Goal: Transaction & Acquisition: Download file/media

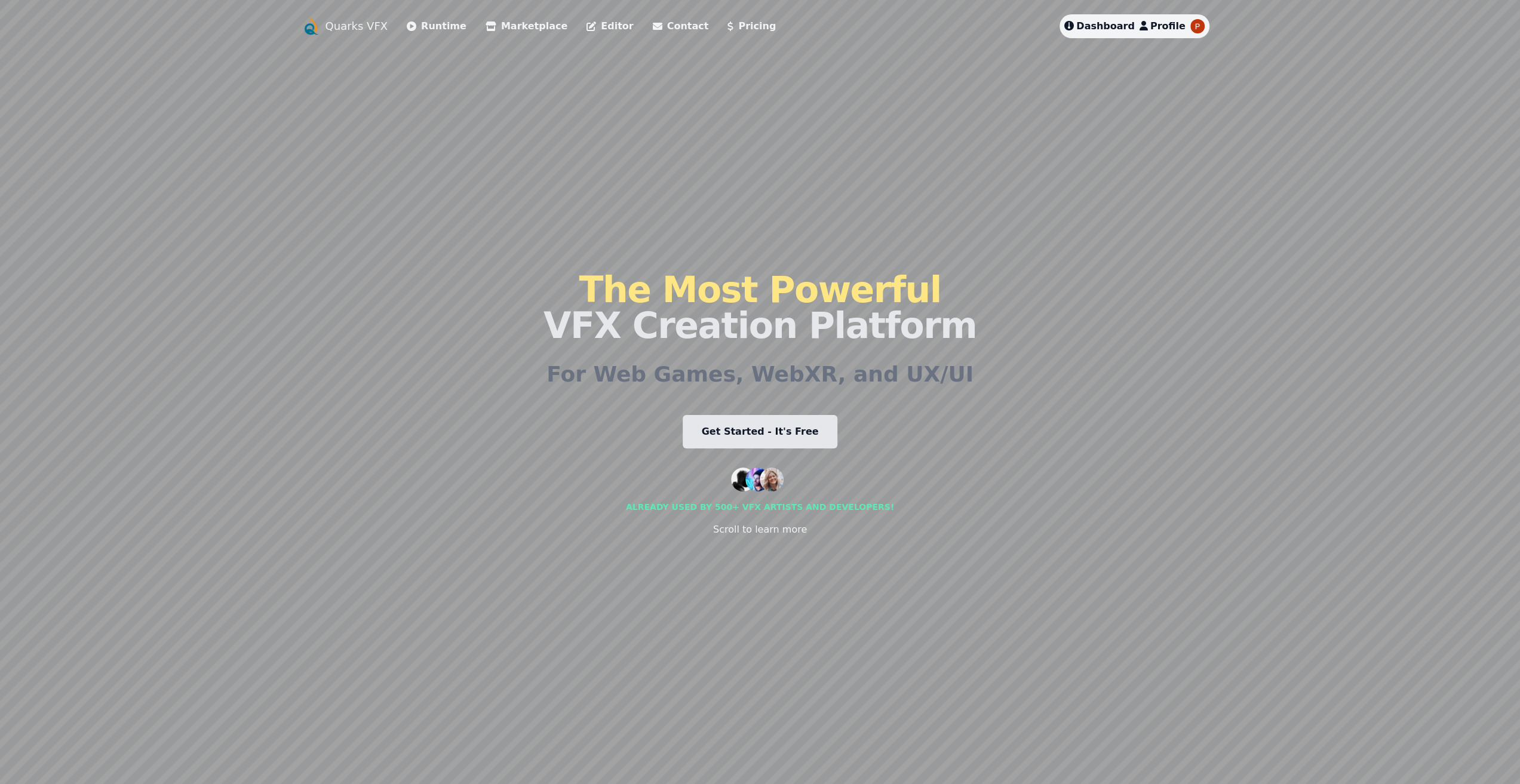
click at [1104, 29] on span "Dashboard" at bounding box center [1106, 25] width 59 height 11
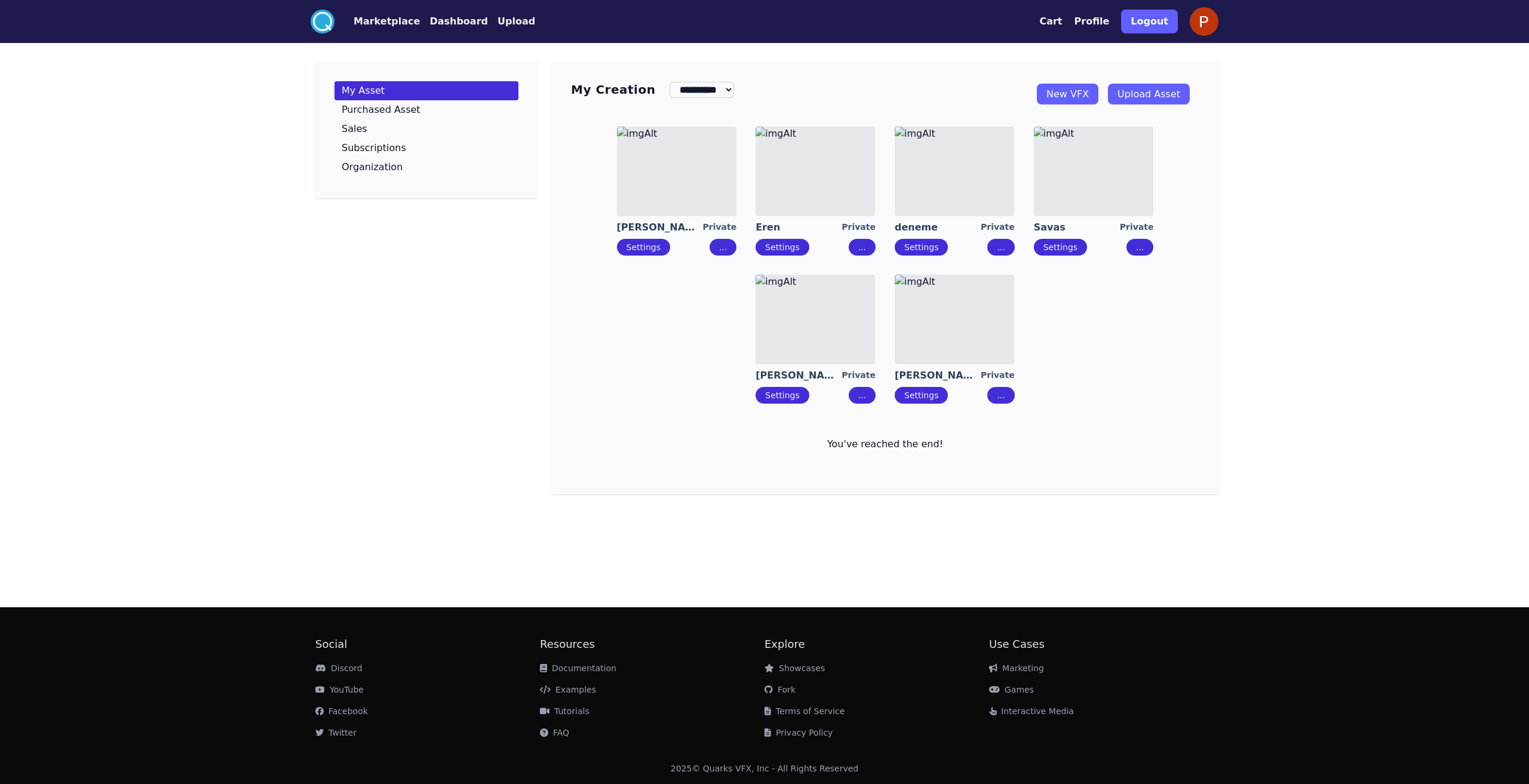
click at [385, 24] on button "Marketplace" at bounding box center [386, 22] width 66 height 15
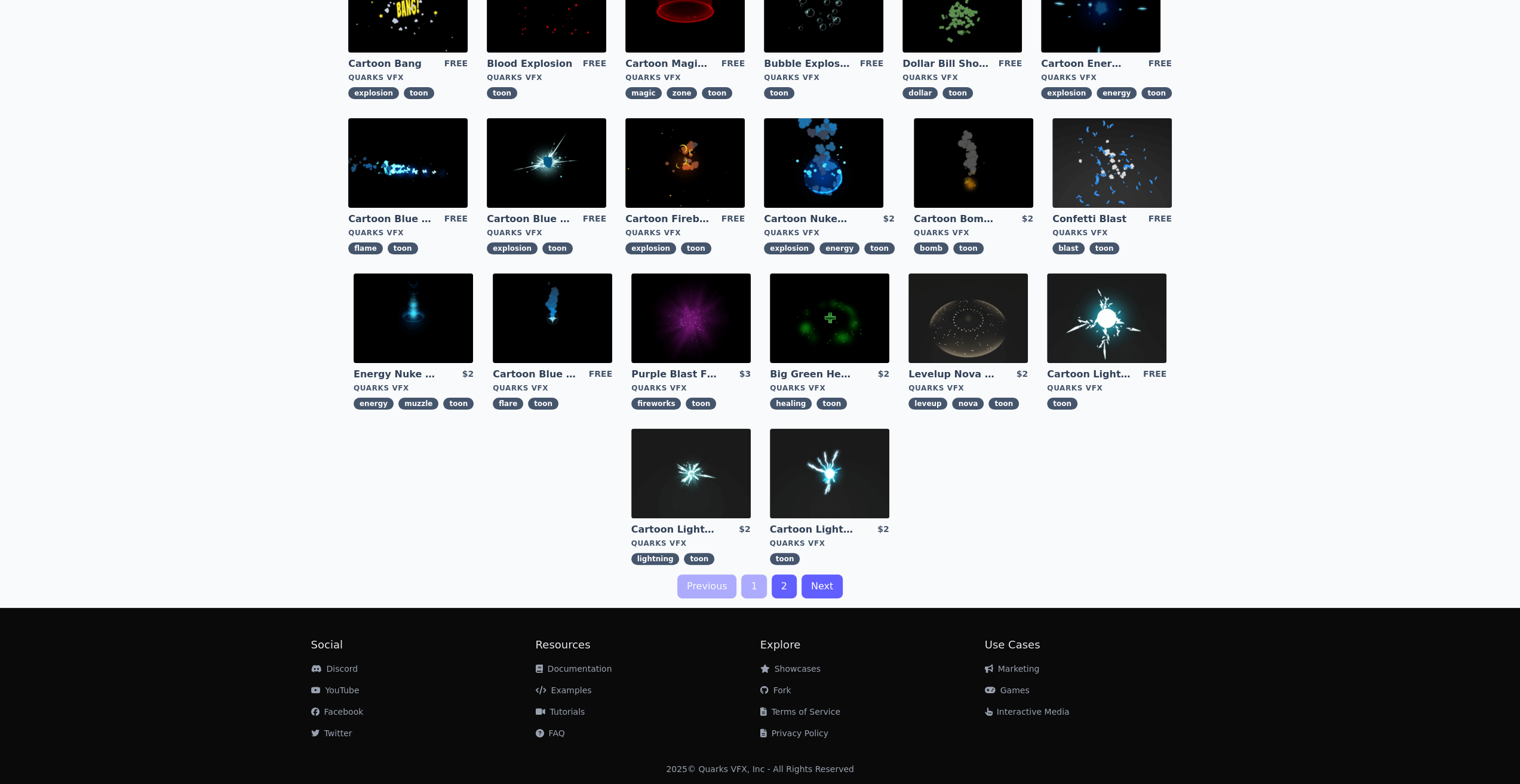
scroll to position [69, 0]
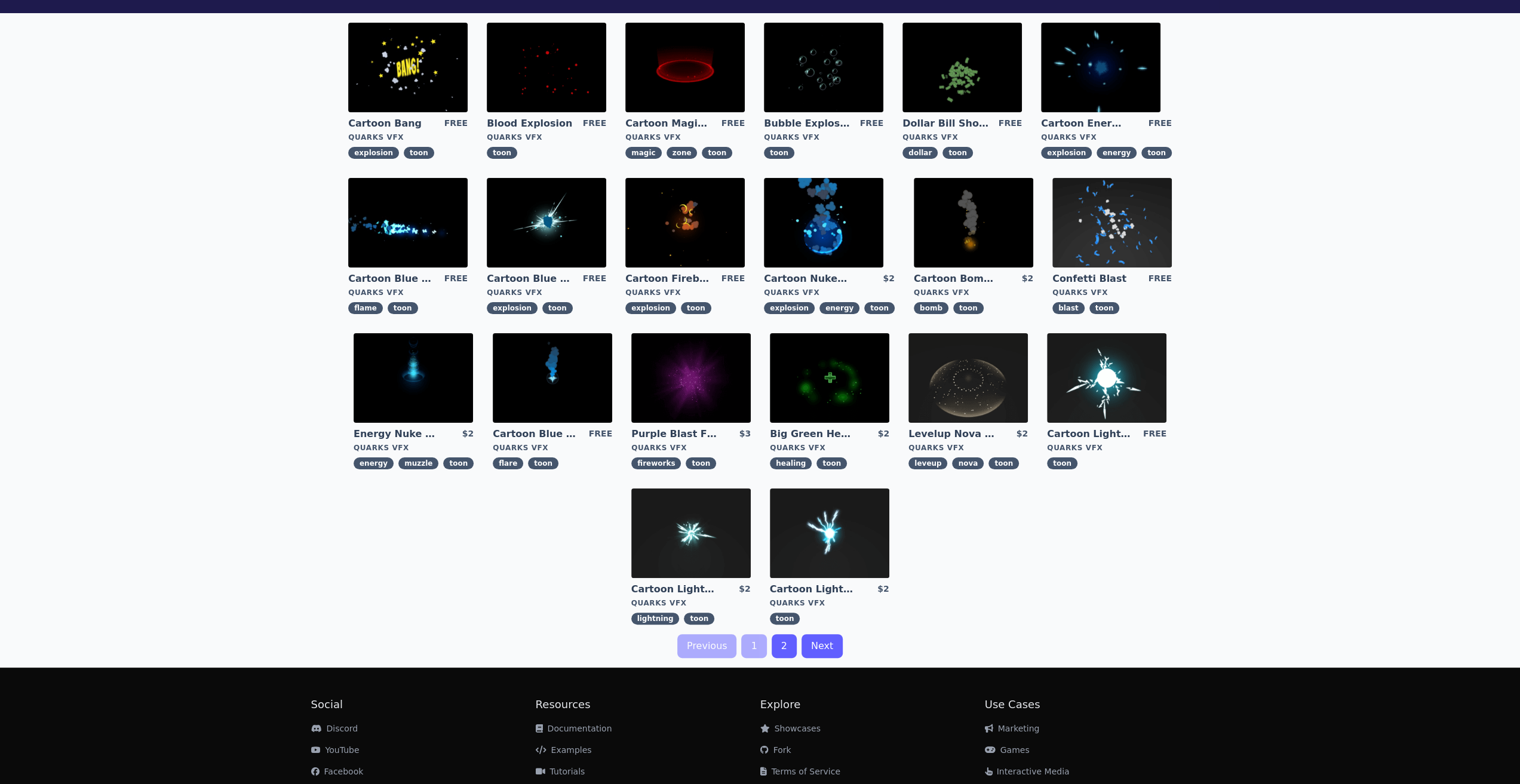
click at [692, 380] on img at bounding box center [690, 378] width 119 height 89
